Goal: Task Accomplishment & Management: Manage account settings

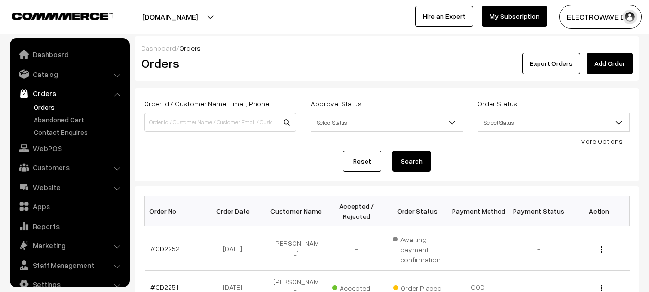
scroll to position [15, 0]
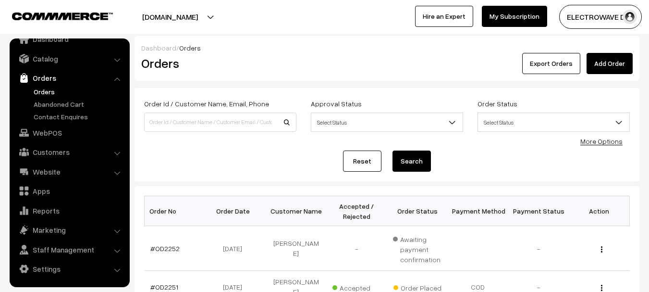
click at [39, 89] on link "Orders" at bounding box center [78, 91] width 95 height 10
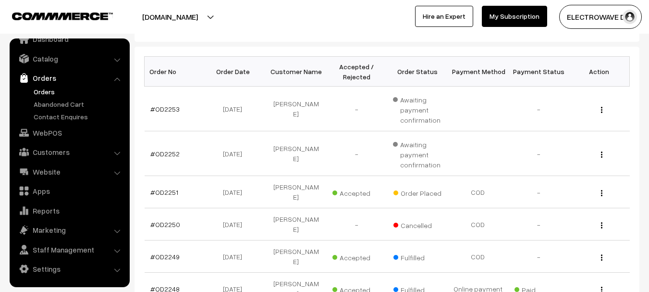
scroll to position [96, 0]
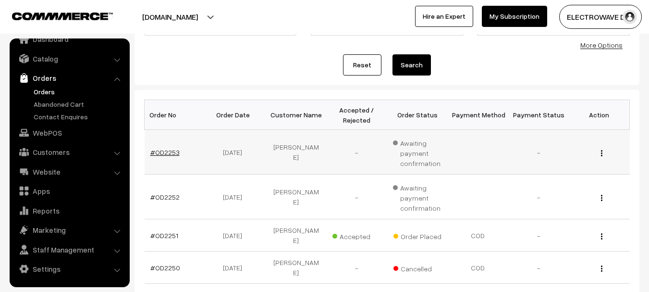
click at [158, 153] on link "#OD2253" at bounding box center [164, 152] width 29 height 8
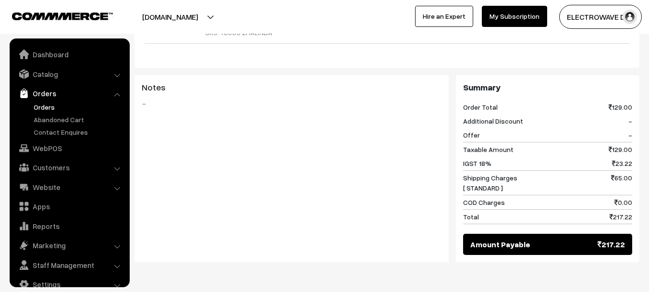
scroll to position [15, 0]
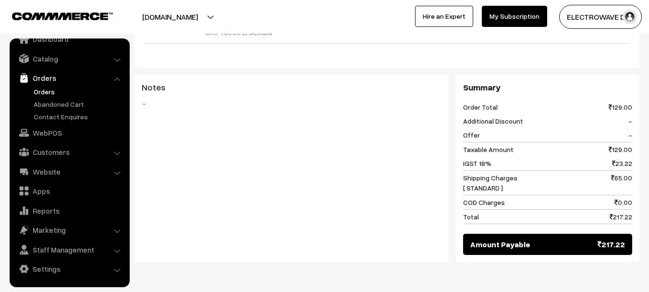
click at [54, 92] on link "Orders" at bounding box center [78, 91] width 95 height 10
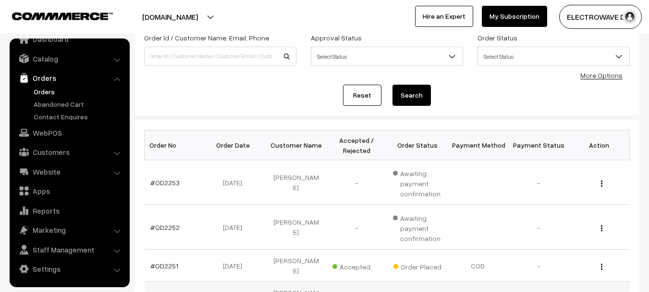
scroll to position [144, 0]
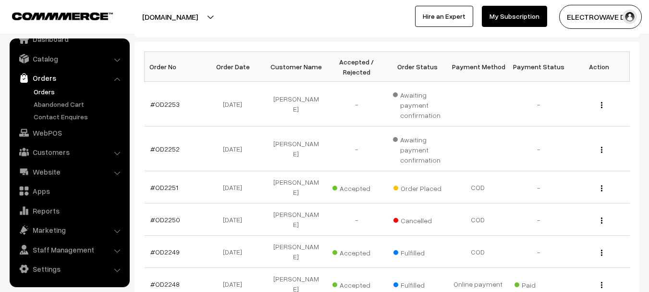
click at [44, 91] on link "Orders" at bounding box center [78, 91] width 95 height 10
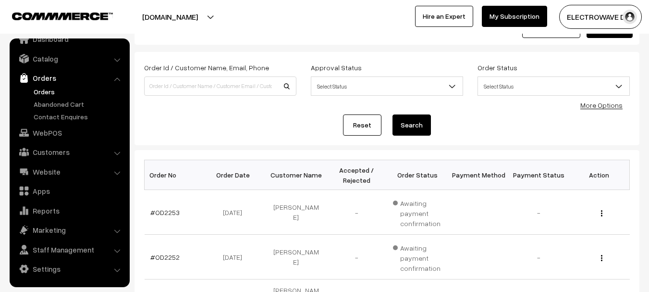
scroll to position [96, 0]
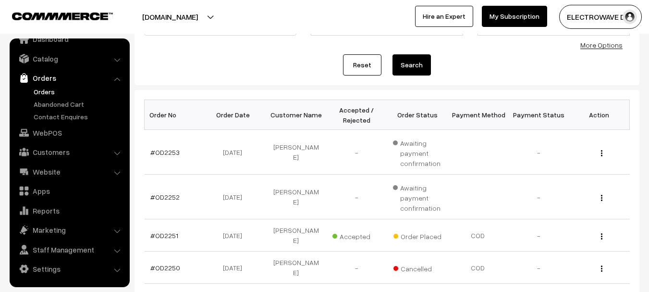
click at [36, 94] on link "Orders" at bounding box center [78, 91] width 95 height 10
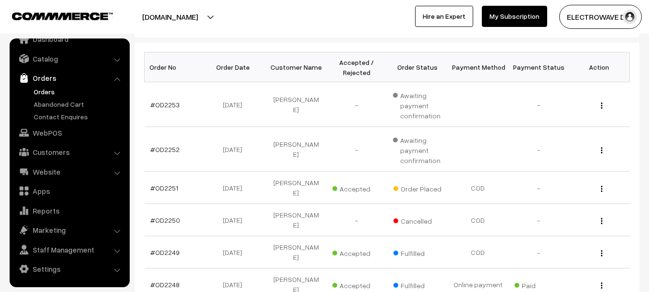
scroll to position [144, 0]
